Goal: Transaction & Acquisition: Obtain resource

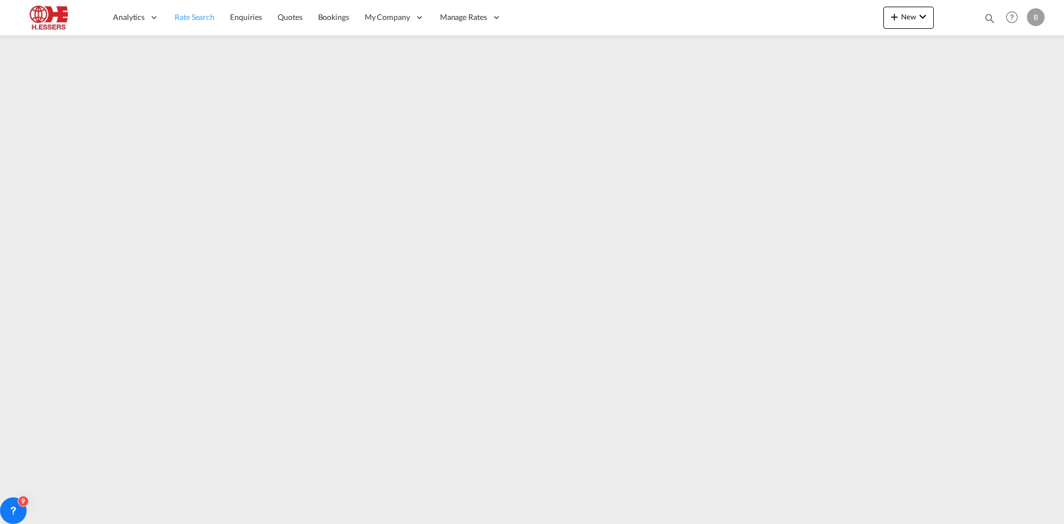
click at [188, 18] on span "Rate Search" at bounding box center [195, 16] width 40 height 9
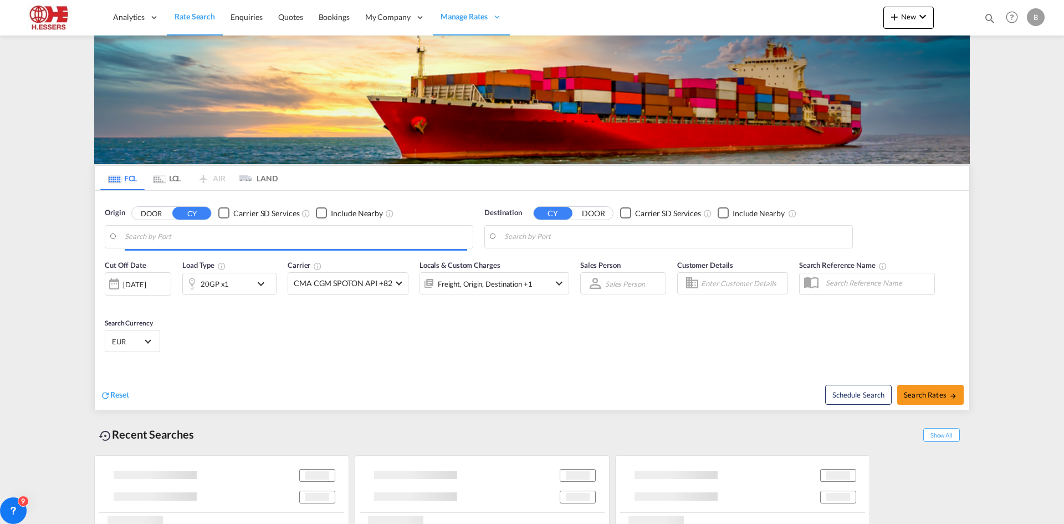
type input "[GEOGRAPHIC_DATA], BEANR"
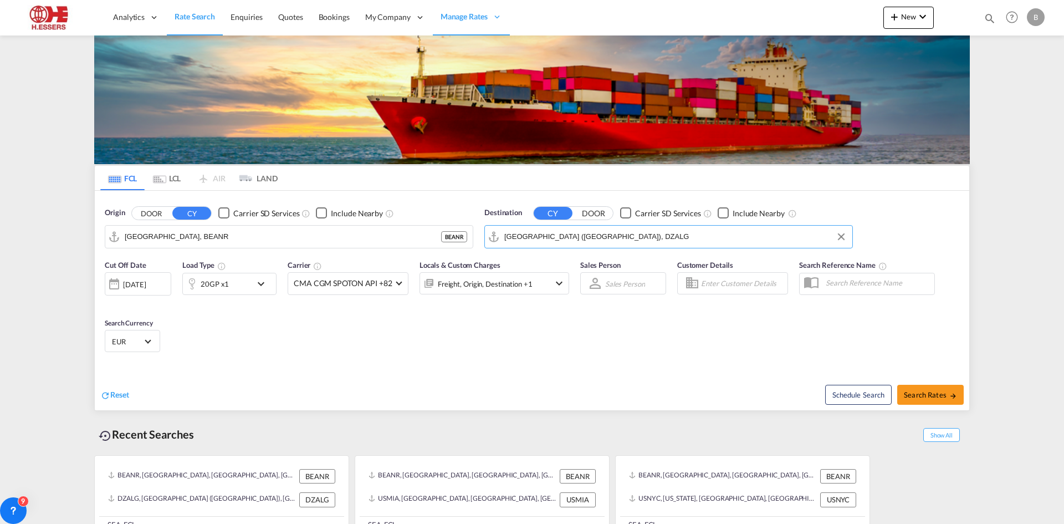
click at [594, 228] on input "[GEOGRAPHIC_DATA] ([GEOGRAPHIC_DATA]), DZALG" at bounding box center [675, 236] width 343 height 17
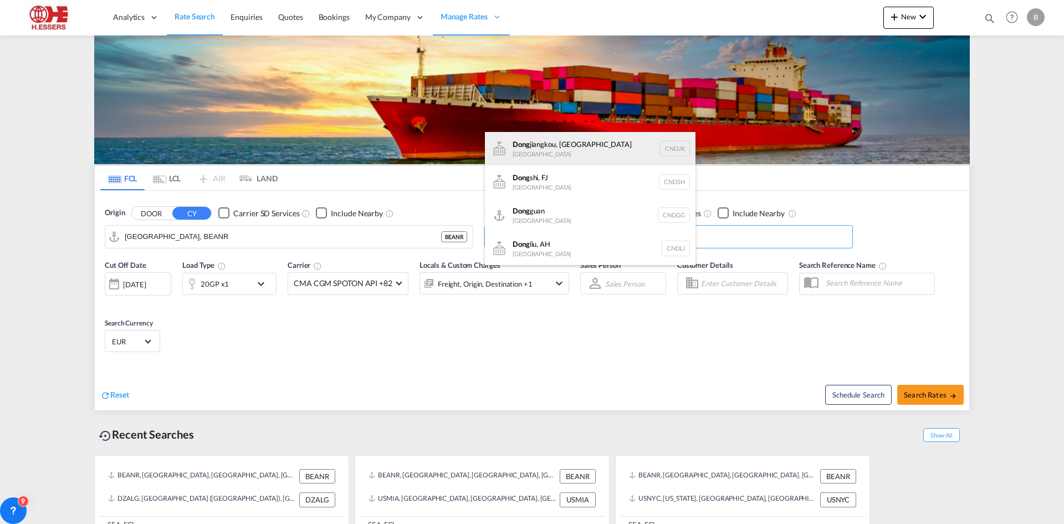
click at [611, 142] on div "[PERSON_NAME], GD [GEOGRAPHIC_DATA] CNDJK" at bounding box center [590, 148] width 211 height 33
type input "Dongjiangkou, [GEOGRAPHIC_DATA], CNDJK"
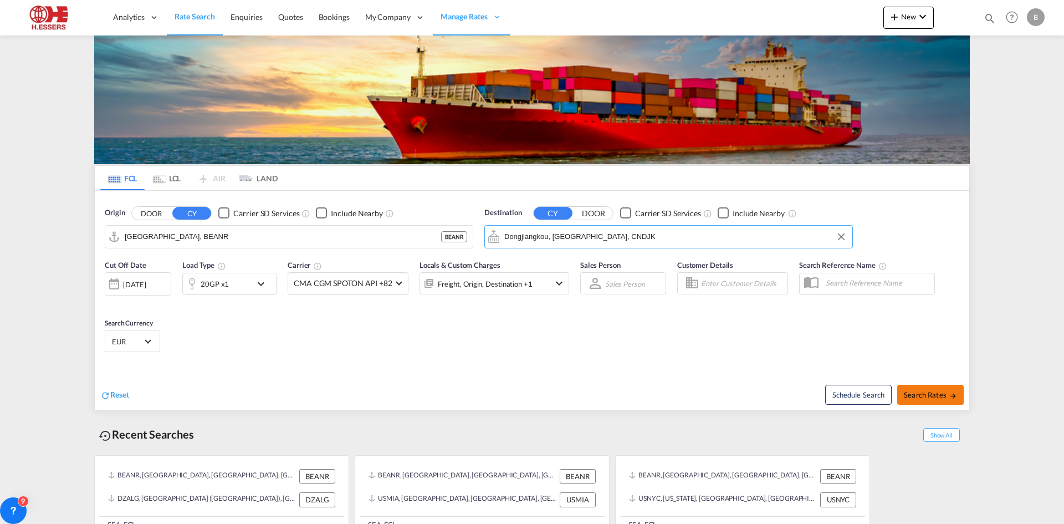
click at [916, 385] on button "Search Rates" at bounding box center [930, 395] width 67 height 20
type input "BEANR to CNDJK / [DATE]"
